Goal: Task Accomplishment & Management: Manage account settings

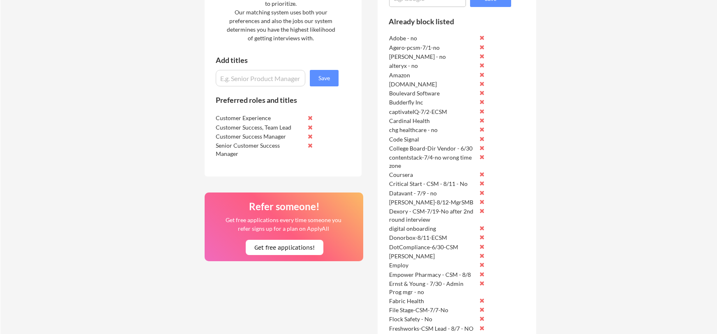
scroll to position [473, 0]
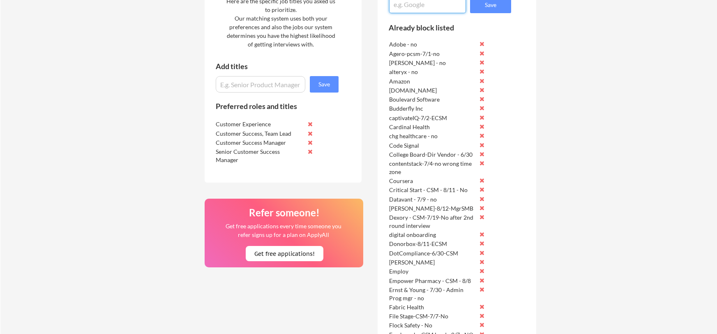
click at [415, 6] on textarea at bounding box center [427, 5] width 77 height 16
type textarea "Deel-8/13-MCSMSMB-No"
click at [487, 6] on button "Save" at bounding box center [490, 5] width 41 height 16
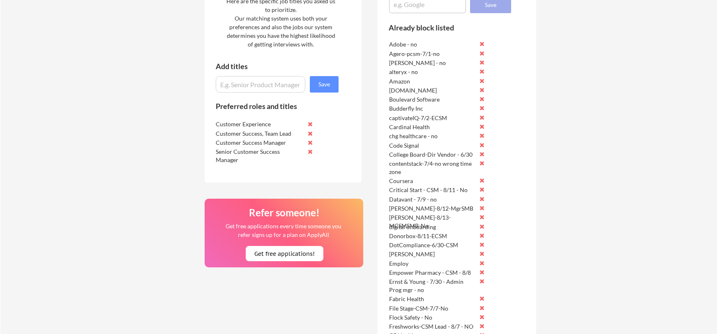
scroll to position [0, 0]
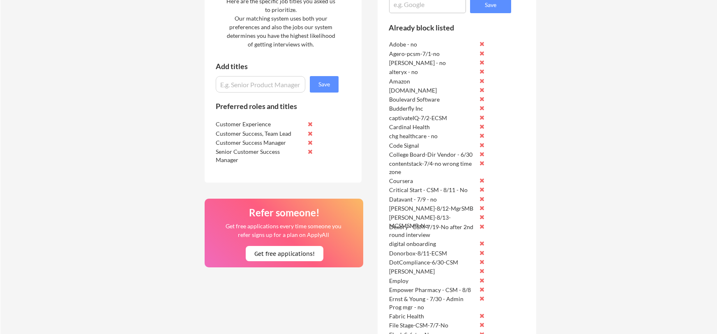
click at [481, 206] on button at bounding box center [482, 208] width 6 height 6
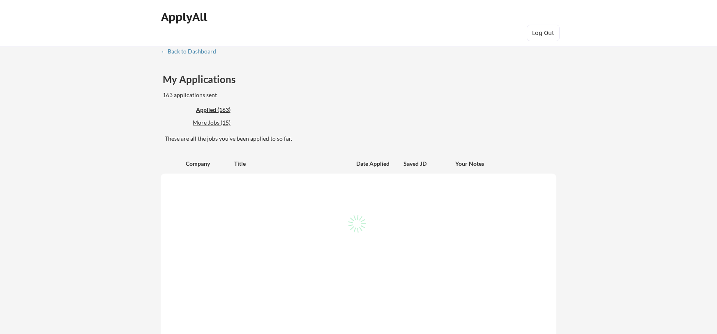
click at [254, 173] on div at bounding box center [359, 173] width 396 height 0
